Goal: Information Seeking & Learning: Learn about a topic

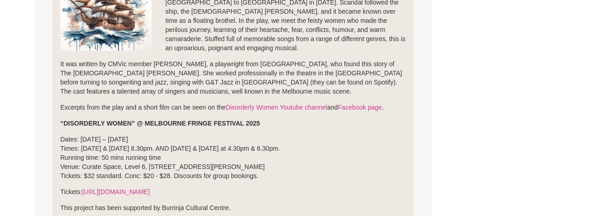
scroll to position [183, 0]
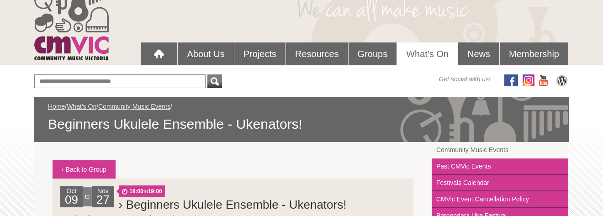
scroll to position [46, 0]
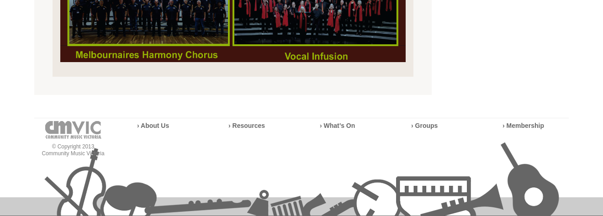
scroll to position [451, 0]
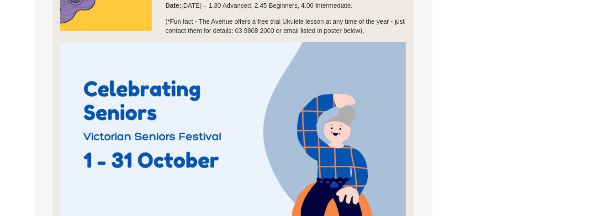
scroll to position [274, 0]
